Goal: Communication & Community: Share content

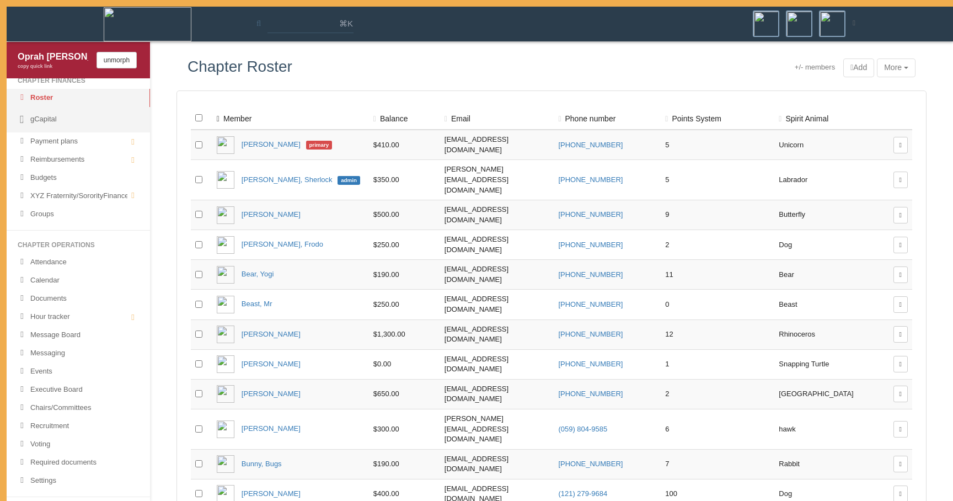
scroll to position [77, 0]
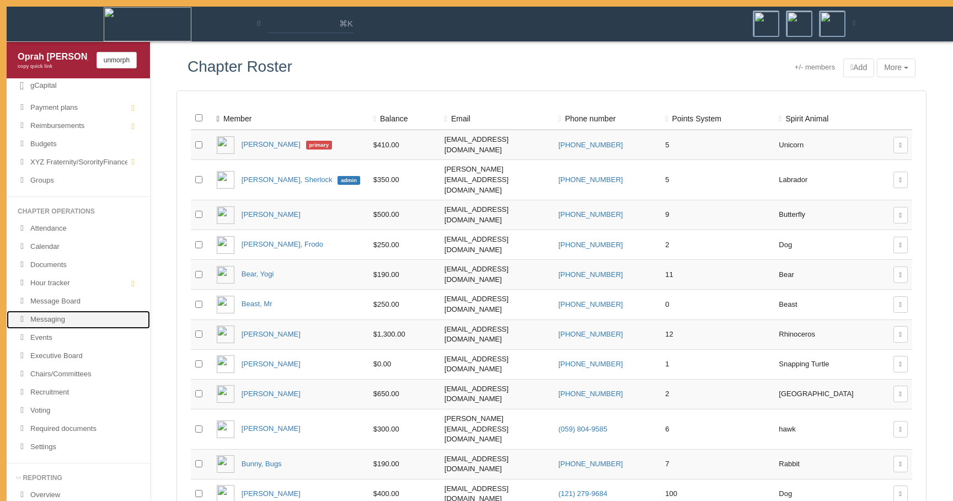
click at [80, 319] on link "Messaging" at bounding box center [78, 319] width 143 height 18
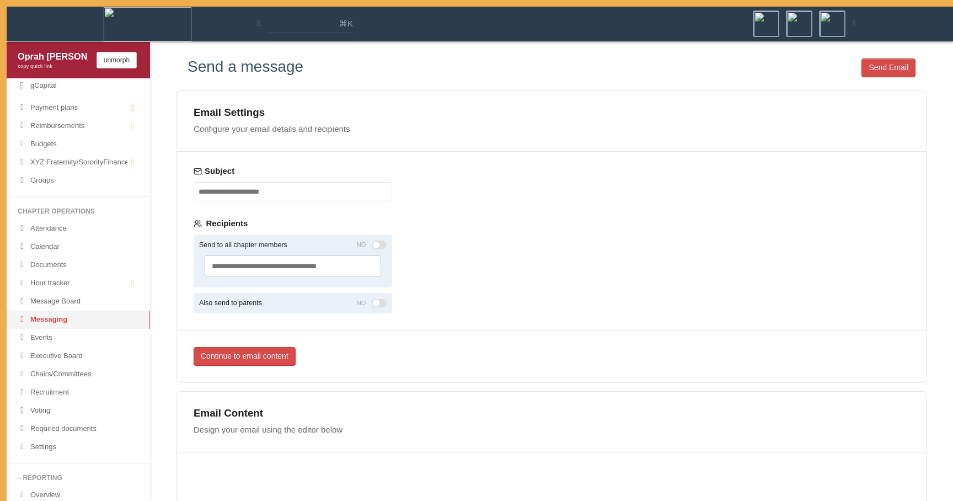
click at [468, 114] on div "Email Settings" at bounding box center [550, 112] width 715 height 10
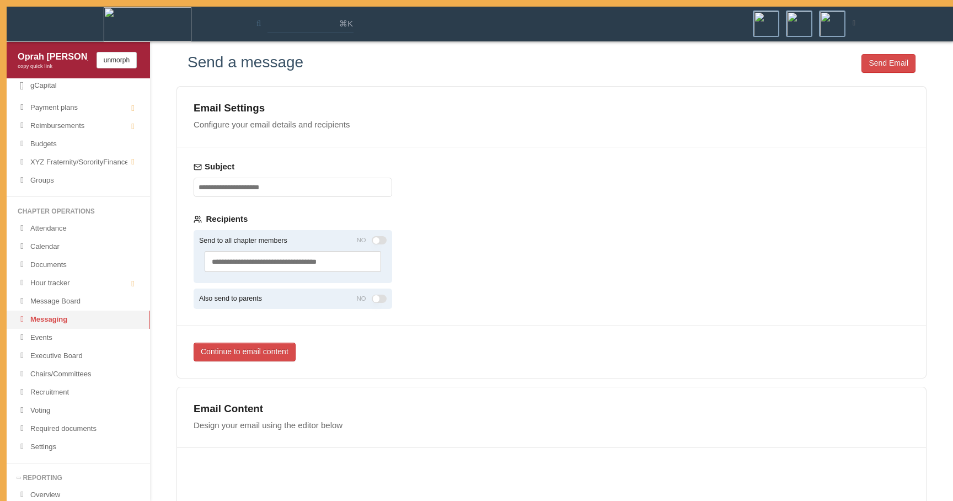
click at [349, 180] on input "Subject" at bounding box center [292, 186] width 198 height 19
type input "*********"
click at [381, 238] on button "Send to all chapter members" at bounding box center [379, 240] width 15 height 8
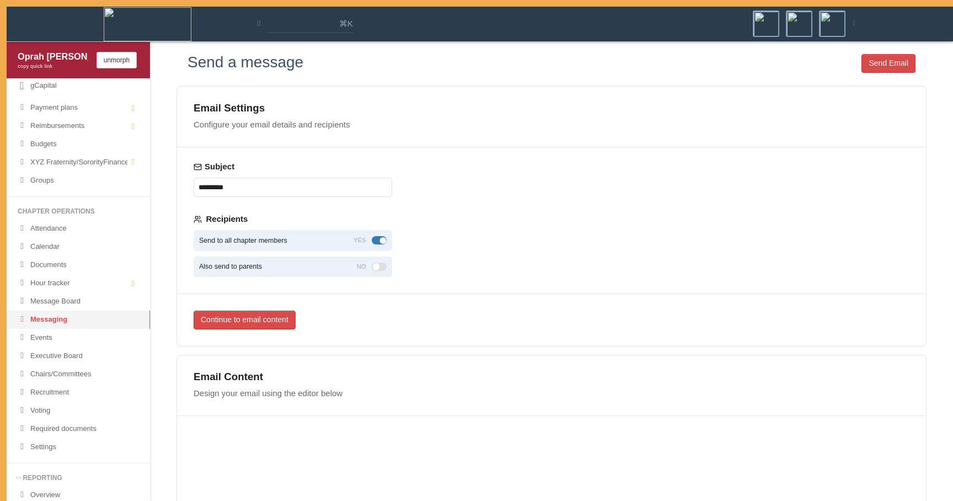
click at [382, 266] on button "Also send to parents" at bounding box center [379, 266] width 15 height 8
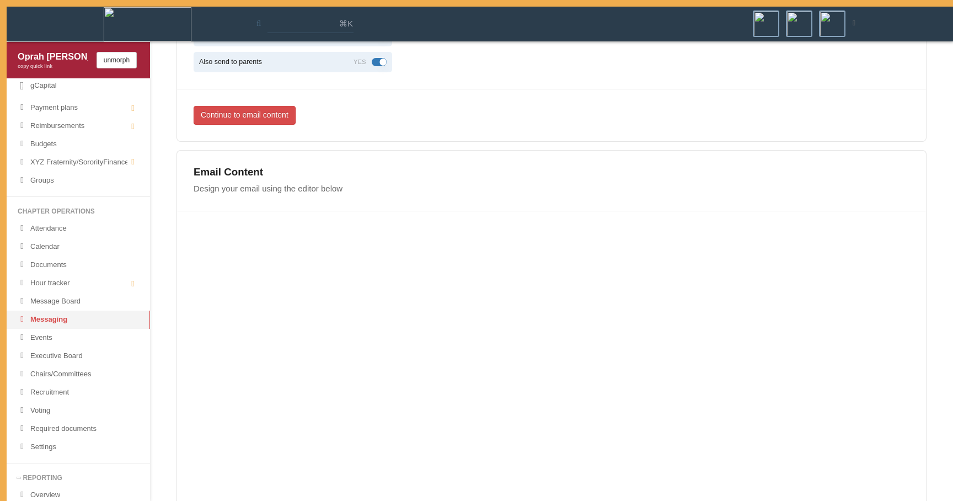
scroll to position [211, 0]
click at [528, 198] on div "Email Content Design your email using the editor below" at bounding box center [551, 179] width 749 height 60
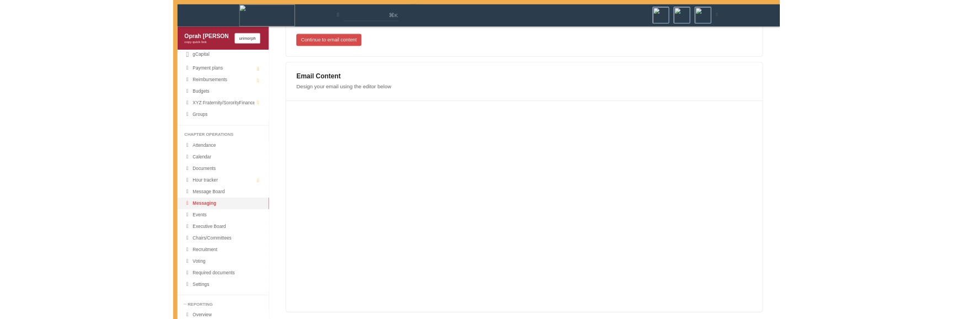
scroll to position [0, 0]
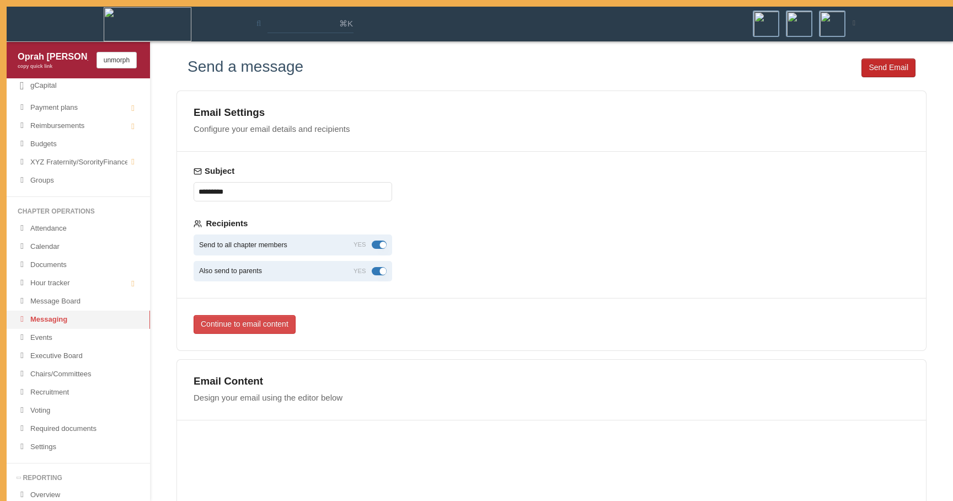
click at [889, 63] on button "Send Email" at bounding box center [888, 67] width 54 height 19
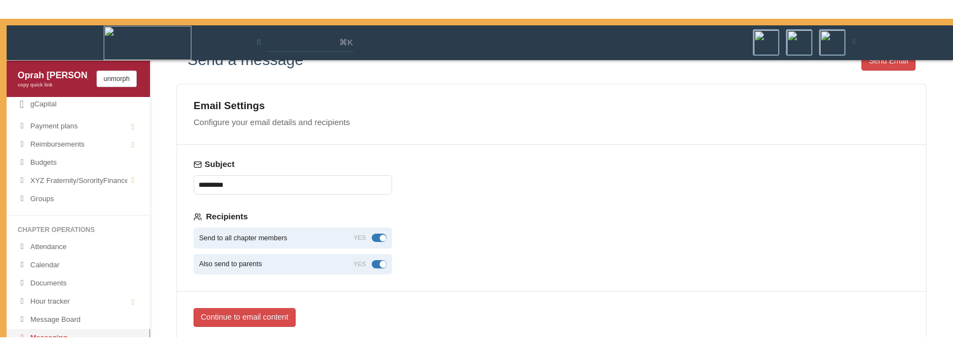
scroll to position [35, 0]
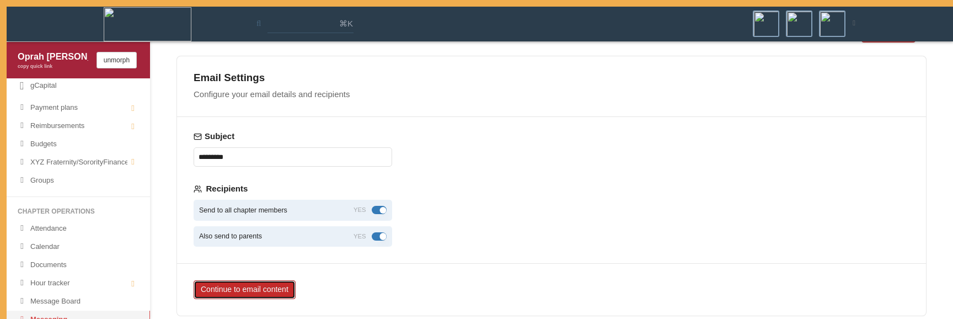
click at [289, 294] on button "Continue to email content" at bounding box center [244, 289] width 102 height 19
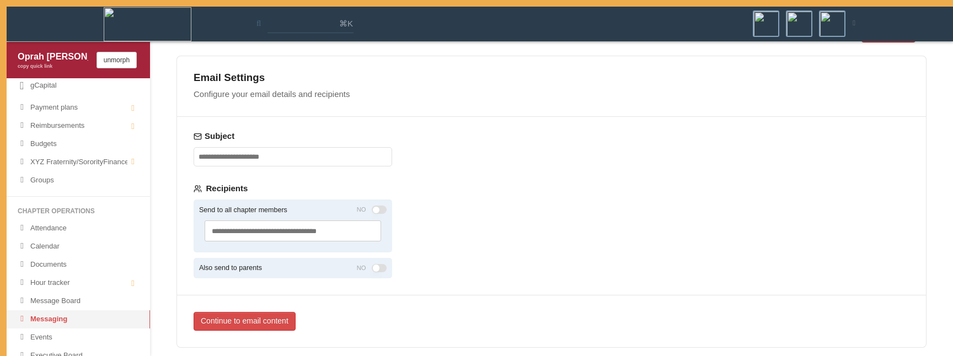
click at [378, 208] on button "Send to all chapter members" at bounding box center [379, 210] width 15 height 8
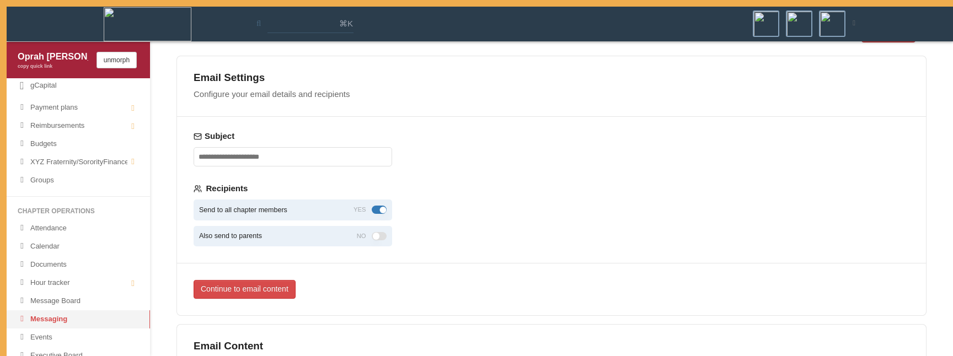
click at [370, 242] on div "Also send to parents NO" at bounding box center [292, 236] width 198 height 21
click at [373, 238] on button "Also send to parents" at bounding box center [379, 236] width 15 height 8
click at [377, 236] on button "Also send to parents" at bounding box center [379, 236] width 15 height 8
click at [376, 209] on button "Send to all chapter members" at bounding box center [379, 210] width 15 height 8
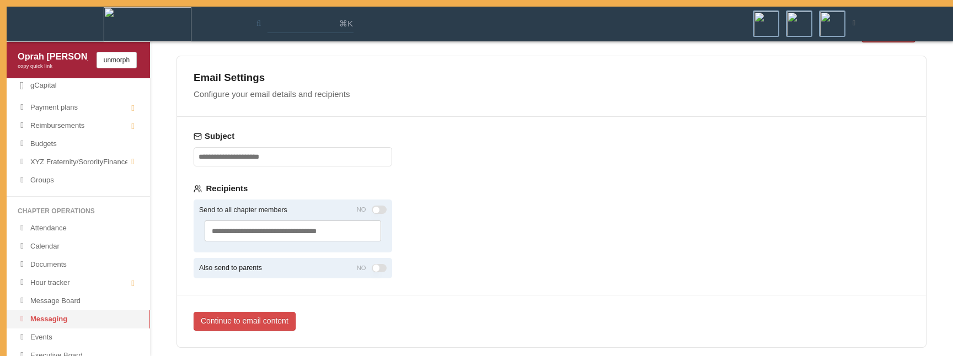
click at [378, 211] on button "Send to all chapter members" at bounding box center [379, 210] width 15 height 8
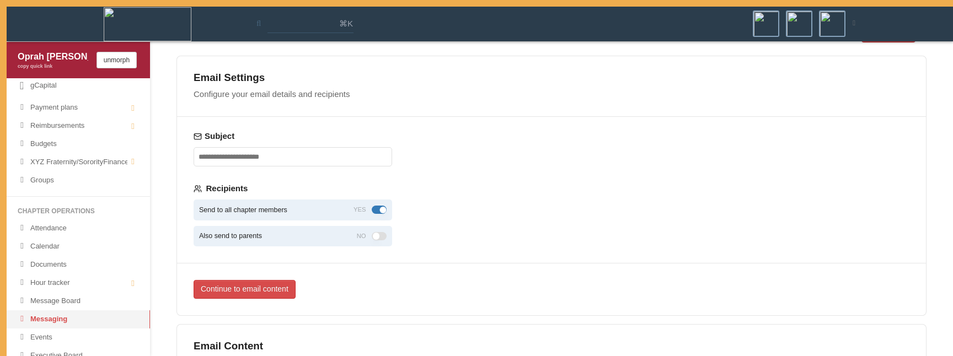
click at [376, 237] on button "Also send to parents" at bounding box center [379, 236] width 15 height 8
click at [417, 237] on div "Email Settings Configure your email details and recipients Subject Recipients S…" at bounding box center [551, 186] width 750 height 260
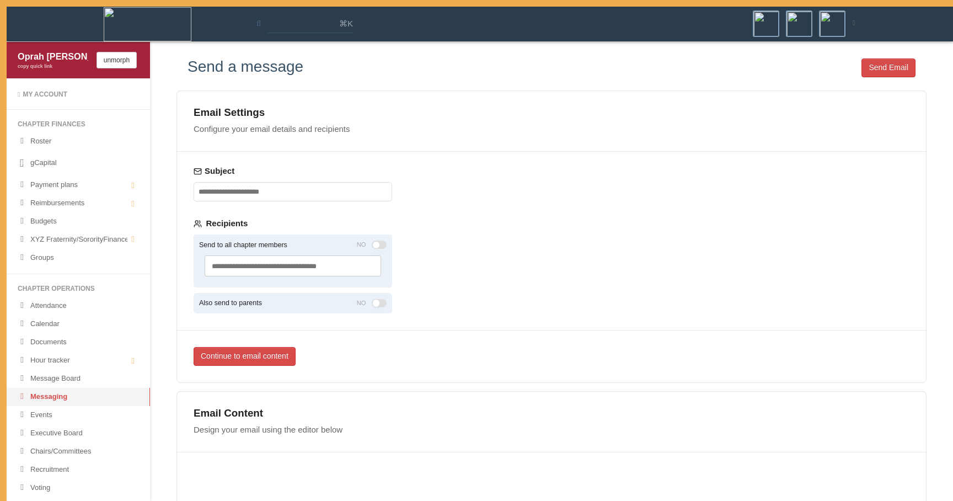
click at [646, 356] on div "Continue to email content" at bounding box center [551, 356] width 749 height 52
click at [416, 199] on div "Email Settings Configure your email details and recipients Subject Recipients S…" at bounding box center [551, 236] width 750 height 292
drag, startPoint x: 375, startPoint y: 171, endPoint x: 375, endPoint y: 159, distance: 12.7
click at [375, 159] on div "Subject Recipients Send to all chapter members NO Search and select groups or m…" at bounding box center [293, 241] width 232 height 178
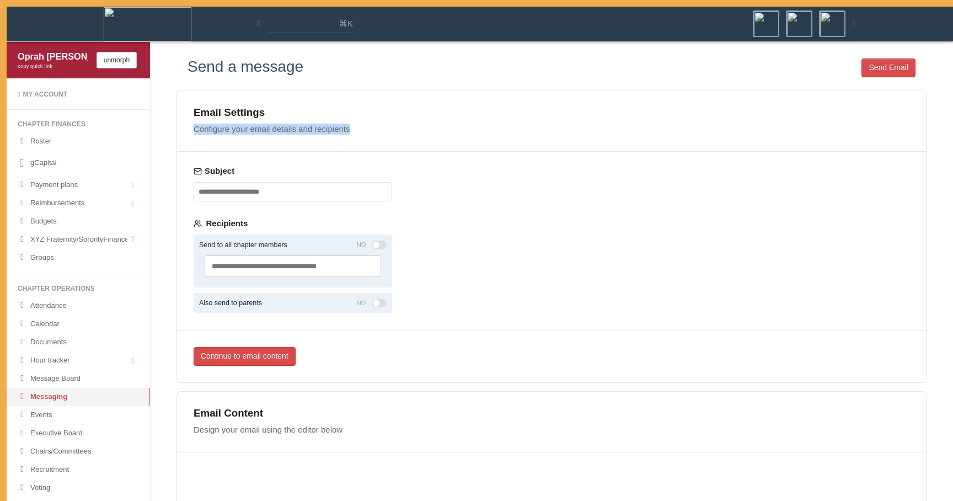
drag, startPoint x: 367, startPoint y: 120, endPoint x: 374, endPoint y: 141, distance: 22.8
click at [374, 141] on div "Email Settings Configure your email details and recipients" at bounding box center [551, 121] width 749 height 60
drag, startPoint x: 373, startPoint y: 128, endPoint x: 359, endPoint y: 91, distance: 39.6
click at [359, 91] on div "Email Settings Configure your email details and recipients" at bounding box center [551, 121] width 749 height 60
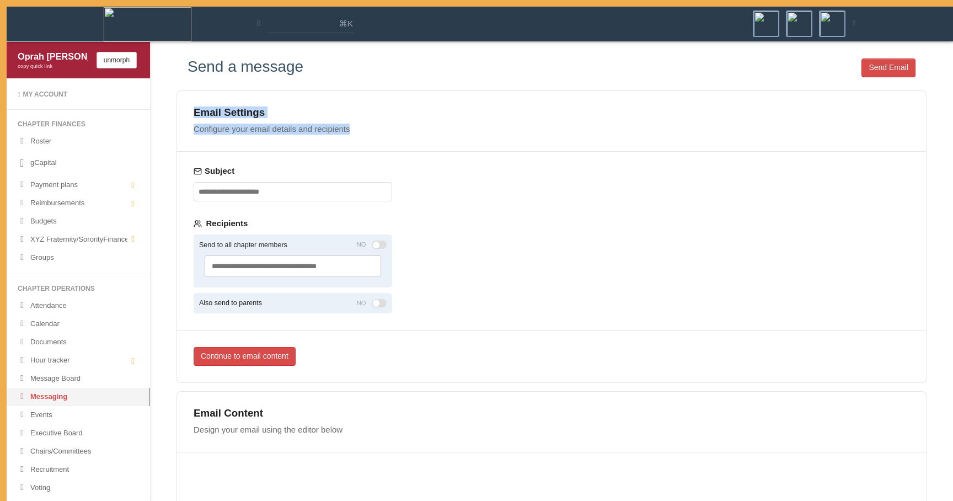
click at [359, 91] on div "Email Settings Configure your email details and recipients" at bounding box center [551, 121] width 749 height 60
drag, startPoint x: 330, startPoint y: 62, endPoint x: 317, endPoint y: 76, distance: 18.7
click at [317, 76] on div "Send Email" at bounding box center [609, 68] width 612 height 21
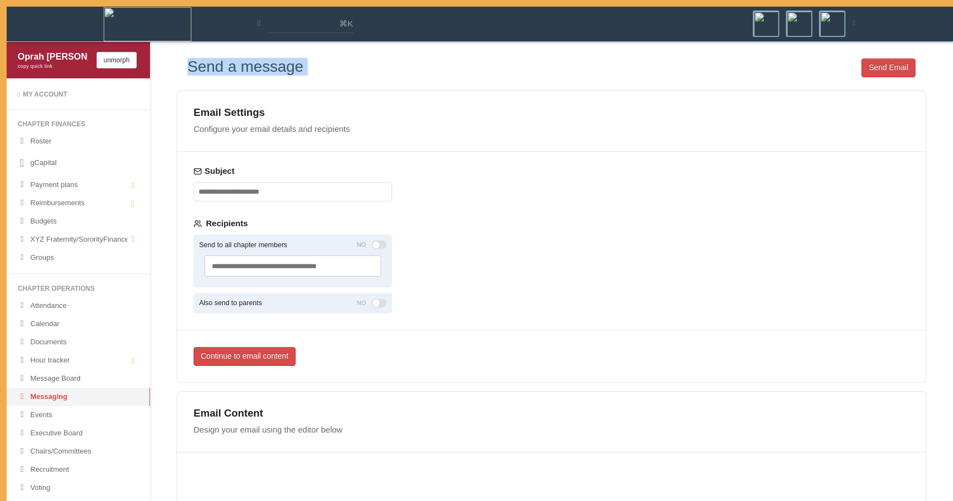
drag, startPoint x: 186, startPoint y: 69, endPoint x: 355, endPoint y: 68, distance: 169.2
click at [355, 68] on div "Send a message Send Email" at bounding box center [551, 68] width 750 height 21
click at [355, 68] on div "Send Email" at bounding box center [609, 68] width 612 height 21
click at [634, 186] on div "Email Settings Configure your email details and recipients Subject Recipients S…" at bounding box center [551, 236] width 750 height 292
click at [507, 208] on div "Email Settings Configure your email details and recipients Subject Recipients S…" at bounding box center [551, 236] width 750 height 292
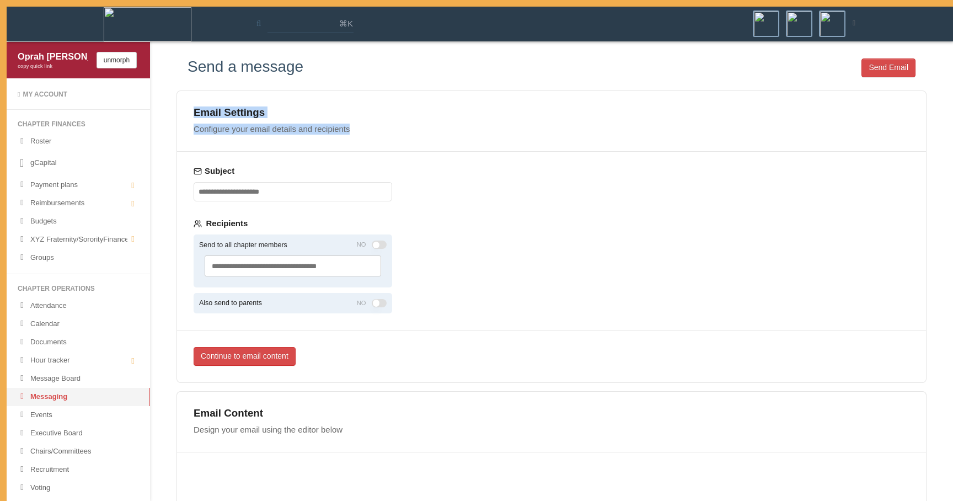
drag, startPoint x: 190, startPoint y: 114, endPoint x: 198, endPoint y: 145, distance: 31.8
click at [198, 145] on div "Email Settings Configure your email details and recipients" at bounding box center [551, 121] width 749 height 60
drag, startPoint x: 195, startPoint y: 150, endPoint x: 182, endPoint y: 61, distance: 89.6
click at [182, 61] on div "Send a message Send Email Email Settings Configure your email details and recip…" at bounding box center [551, 420] width 772 height 725
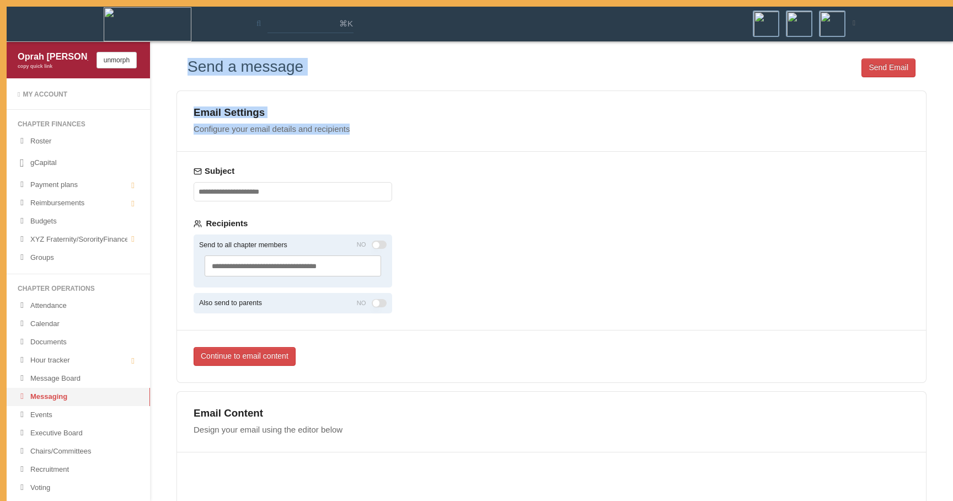
click at [182, 62] on div "Send a message Send Email" at bounding box center [551, 68] width 750 height 21
drag, startPoint x: 367, startPoint y: 142, endPoint x: 362, endPoint y: 97, distance: 45.0
click at [362, 97] on div "Email Settings Configure your email details and recipients" at bounding box center [551, 121] width 749 height 60
drag, startPoint x: 342, startPoint y: 96, endPoint x: 388, endPoint y: 145, distance: 67.1
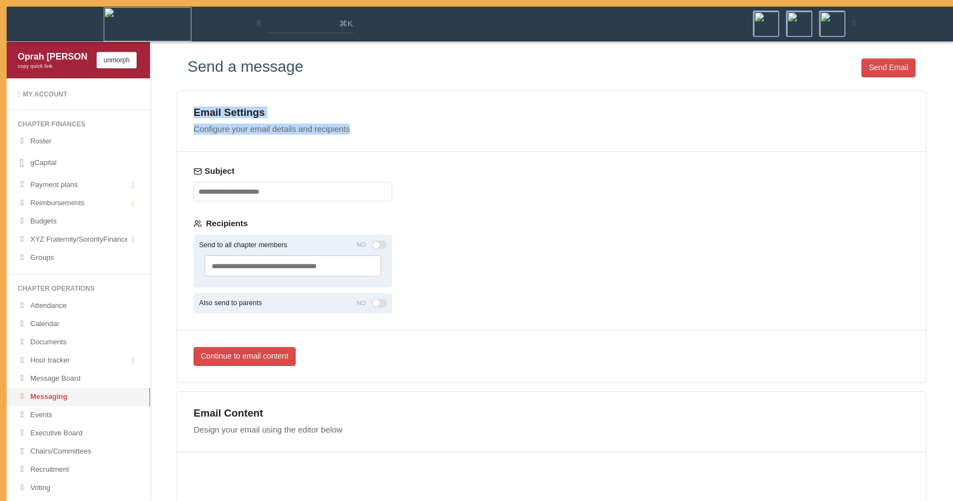
click at [388, 145] on div "Email Settings Configure your email details and recipients" at bounding box center [551, 121] width 749 height 60
click at [30, 97] on div "My Account" at bounding box center [78, 94] width 121 height 9
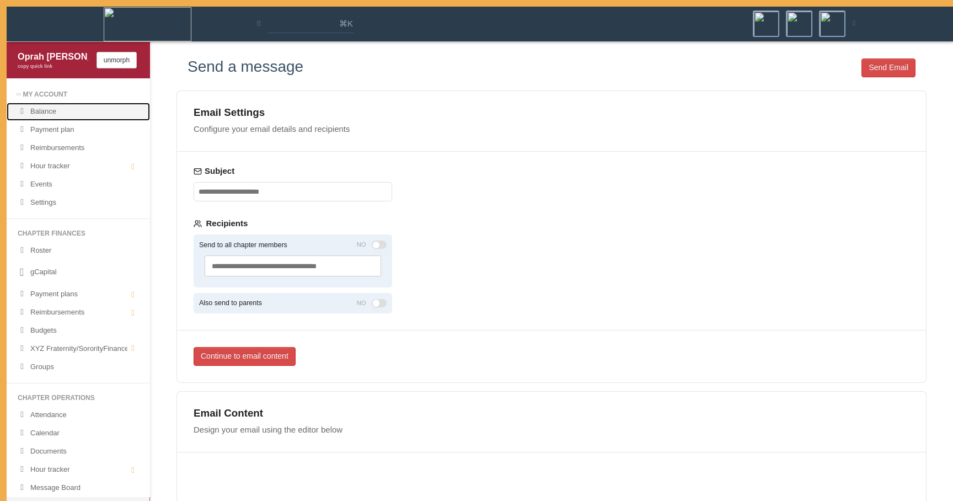
click at [80, 120] on link "Balance" at bounding box center [78, 112] width 143 height 18
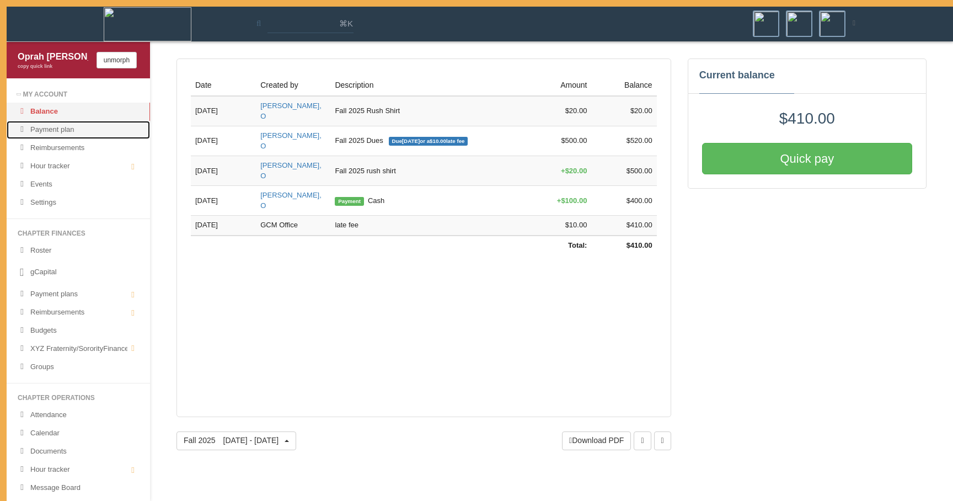
click at [107, 127] on link "Payment plan" at bounding box center [78, 130] width 143 height 18
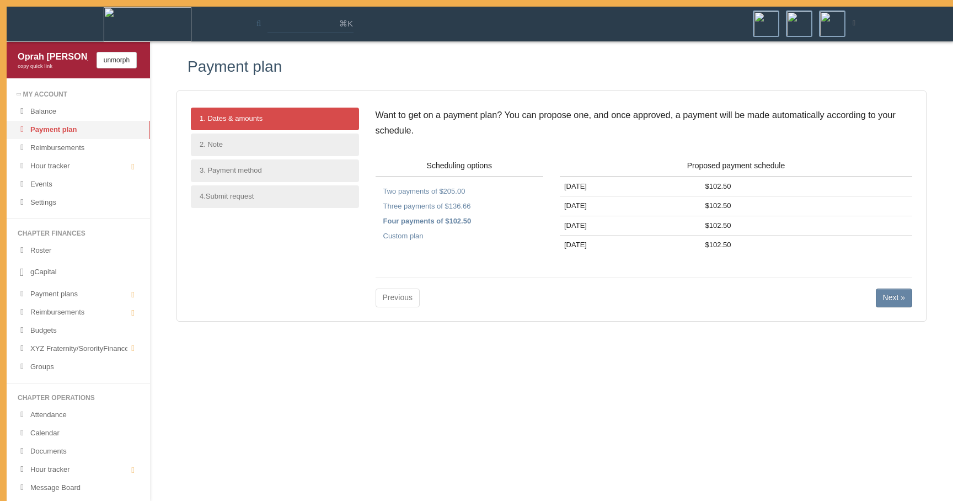
click at [73, 94] on div "My Account" at bounding box center [78, 94] width 121 height 9
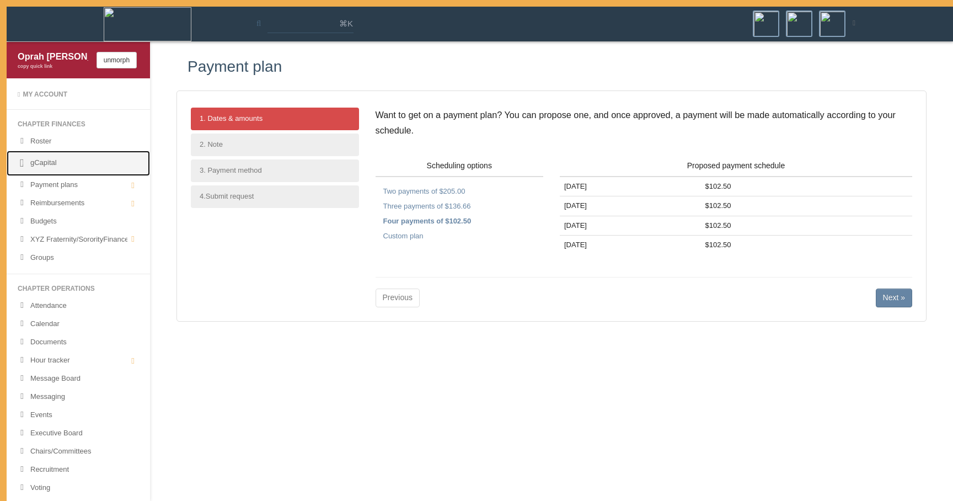
click at [93, 163] on link "gCapital" at bounding box center [78, 162] width 143 height 25
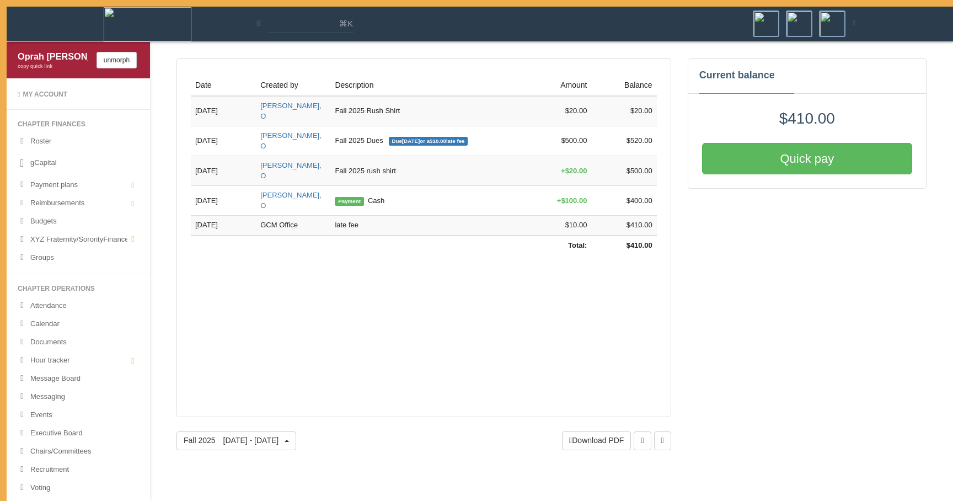
click at [309, 279] on div "Date Created by Description Amount Balance Total: $410.00 Jul 22 '25 Winfrey, O…" at bounding box center [423, 237] width 494 height 358
click at [110, 356] on link "Messaging" at bounding box center [78, 397] width 143 height 18
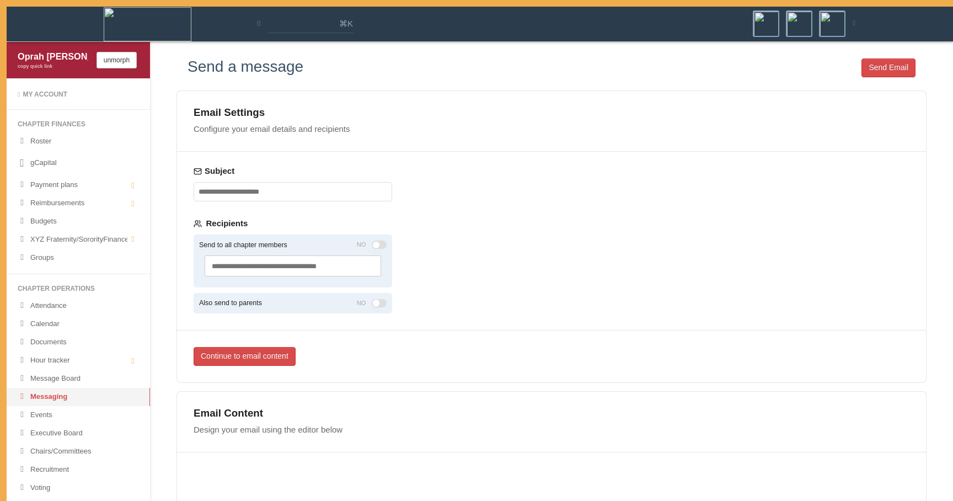
click at [261, 190] on input "Subject" at bounding box center [292, 191] width 198 height 19
type input "*********"
click at [486, 217] on div "Email Settings Configure your email details and recipients Subject Recipients S…" at bounding box center [551, 236] width 750 height 292
click at [385, 247] on button "Send to all chapter members" at bounding box center [379, 244] width 15 height 8
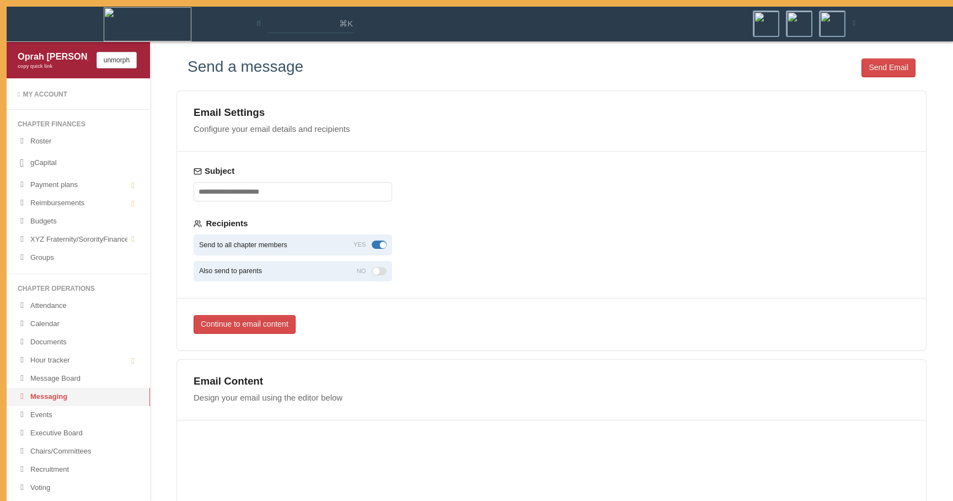
click at [378, 269] on button "Also send to parents" at bounding box center [379, 271] width 15 height 8
click at [377, 270] on button "Also send to parents" at bounding box center [379, 271] width 15 height 8
click at [384, 246] on button "Send to all chapter members" at bounding box center [379, 244] width 15 height 8
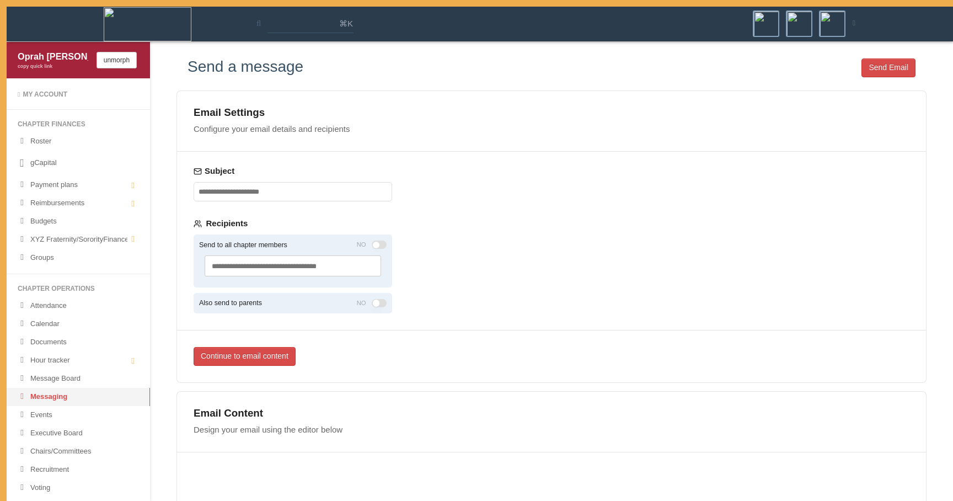
click at [437, 241] on div "Email Settings Configure your email details and recipients Subject Recipients S…" at bounding box center [551, 236] width 750 height 292
click at [375, 244] on button "Send to all chapter members" at bounding box center [379, 244] width 15 height 8
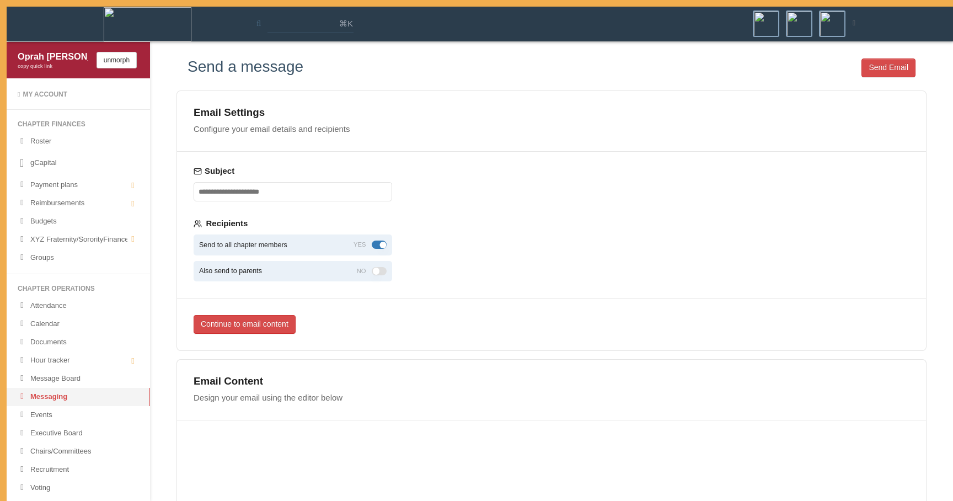
click at [380, 244] on button "Send to all chapter members" at bounding box center [379, 244] width 15 height 8
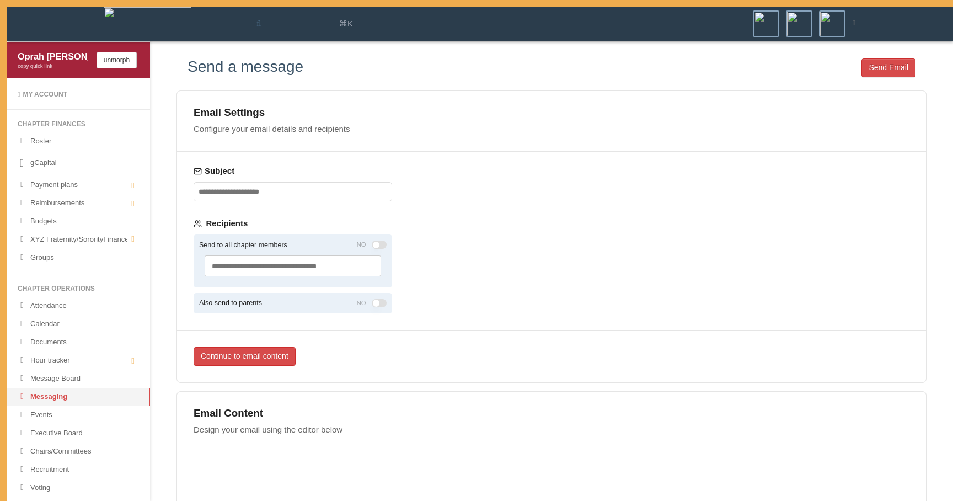
click at [415, 229] on div "Email Settings Configure your email details and recipients Subject Recipients S…" at bounding box center [551, 236] width 750 height 292
click at [379, 223] on label "Recipients" at bounding box center [292, 223] width 198 height 11
drag, startPoint x: 185, startPoint y: 227, endPoint x: 289, endPoint y: 223, distance: 104.8
click at [289, 223] on div "Subject Recipients Send to all chapter members NO Search and select groups or m…" at bounding box center [293, 241] width 232 height 178
click at [296, 279] on div "Search and select groups or members..." at bounding box center [292, 266] width 187 height 32
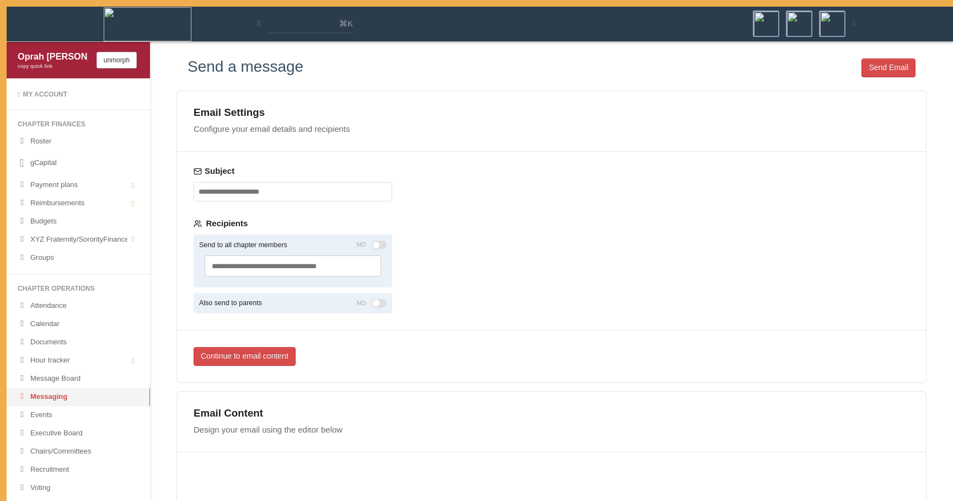
click at [298, 262] on input "text" at bounding box center [278, 266] width 133 height 10
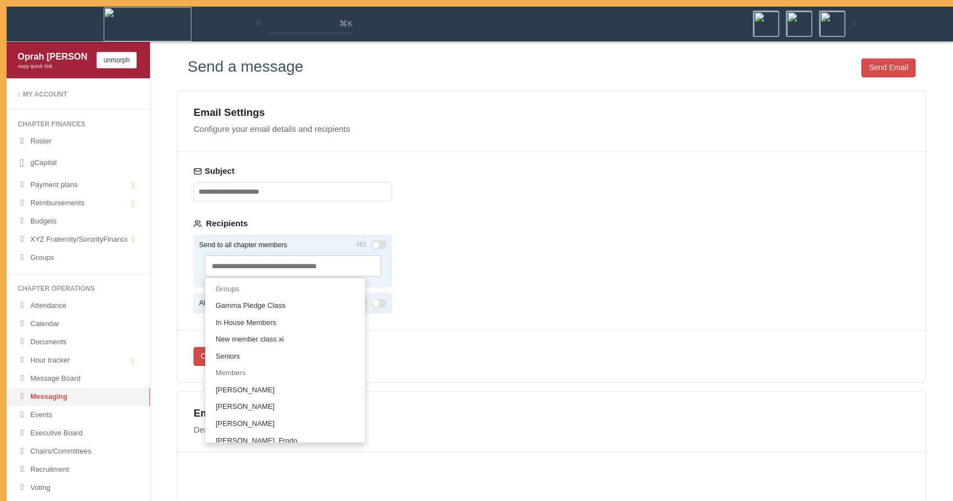
click at [285, 291] on link "Groups" at bounding box center [285, 289] width 152 height 17
click at [283, 303] on span "Gamma Pledge Class" at bounding box center [250, 305] width 69 height 8
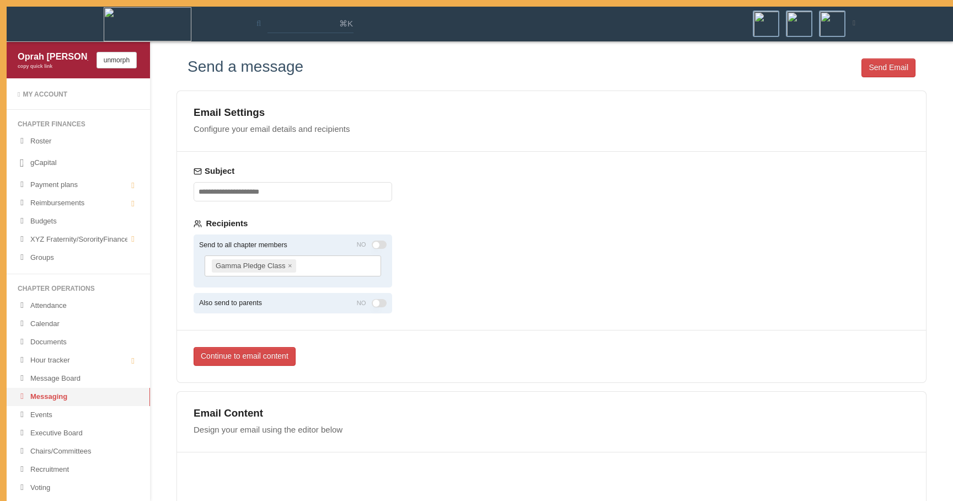
click at [313, 275] on div "Gamma Pledge Class ×" at bounding box center [293, 265] width 176 height 21
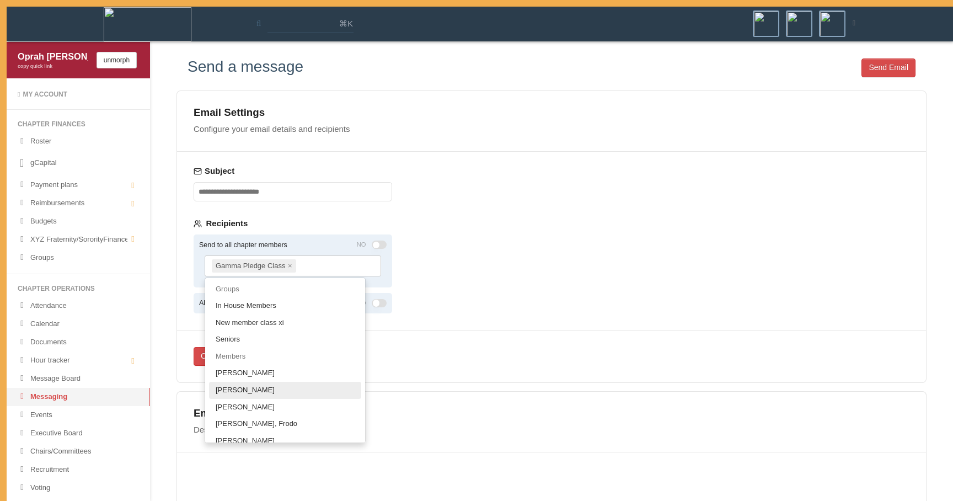
click at [270, 356] on link "[PERSON_NAME]" at bounding box center [285, 389] width 152 height 17
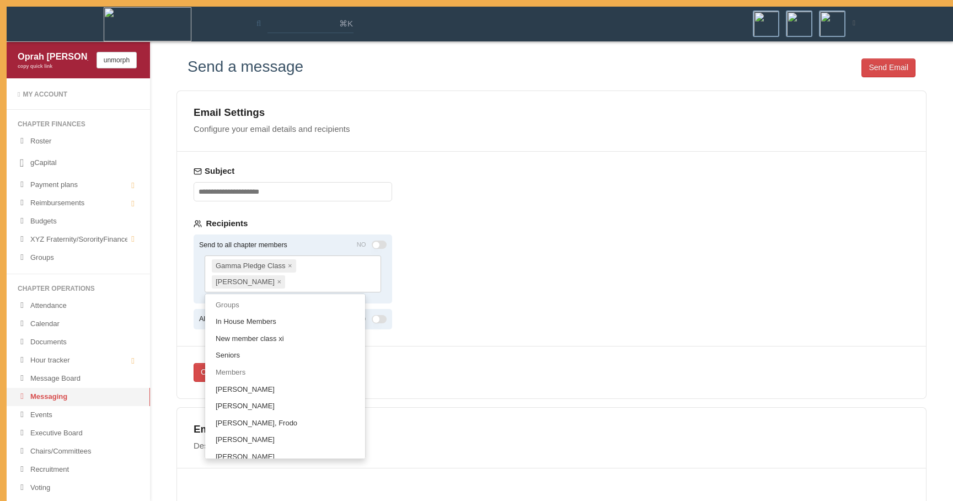
click at [314, 266] on div "Gamma Pledge Class × Ronaldo, Cristiano ×" at bounding box center [293, 273] width 176 height 37
click at [271, 356] on link "[PERSON_NAME], Frodo" at bounding box center [285, 423] width 152 height 17
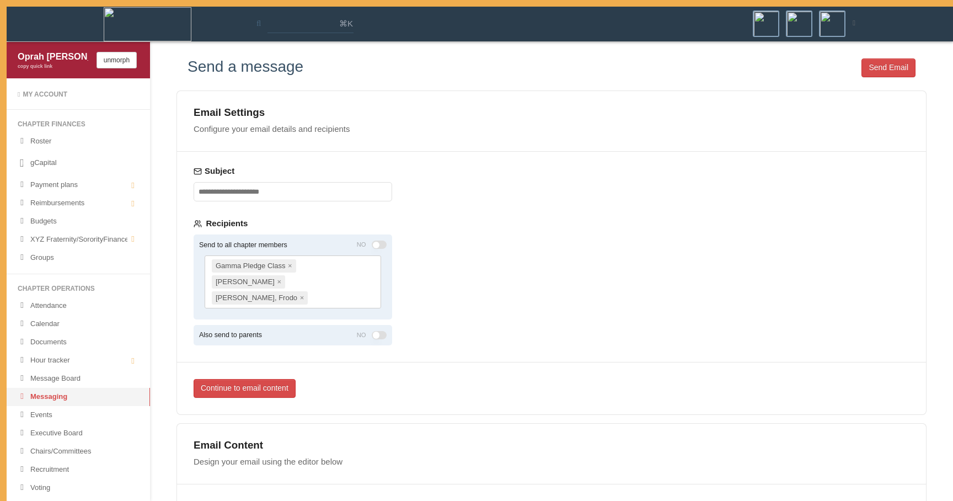
click at [326, 266] on div "Gamma Pledge Class × Ronaldo, Cristiano × Baggins, Frodo ×" at bounding box center [293, 281] width 176 height 53
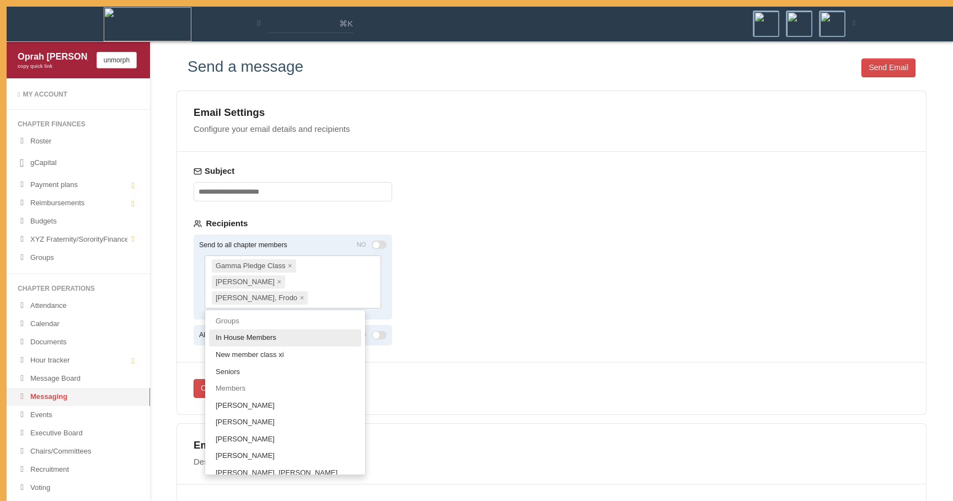
click at [275, 333] on span "In House Members" at bounding box center [246, 337] width 61 height 8
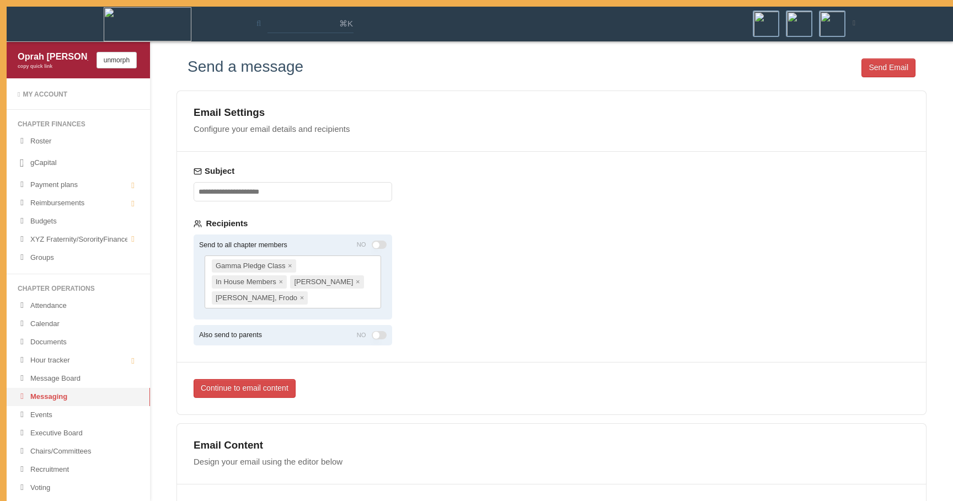
click at [403, 316] on div "Subject Recipients Send to all chapter members NO Gamma Pledge Class × In House…" at bounding box center [293, 257] width 232 height 210
